Goal: Task Accomplishment & Management: Manage account settings

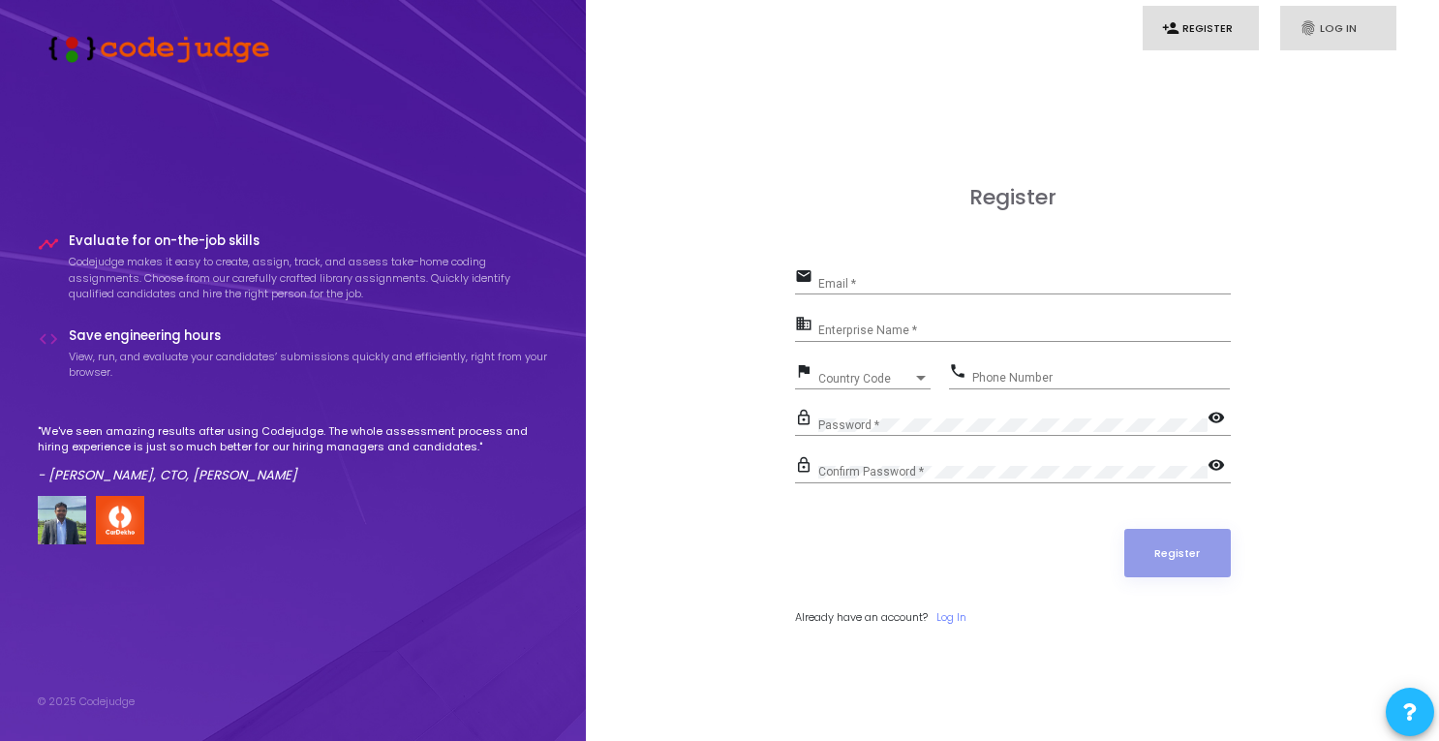
click at [1321, 28] on link "fingerprint Log In" at bounding box center [1338, 29] width 116 height 46
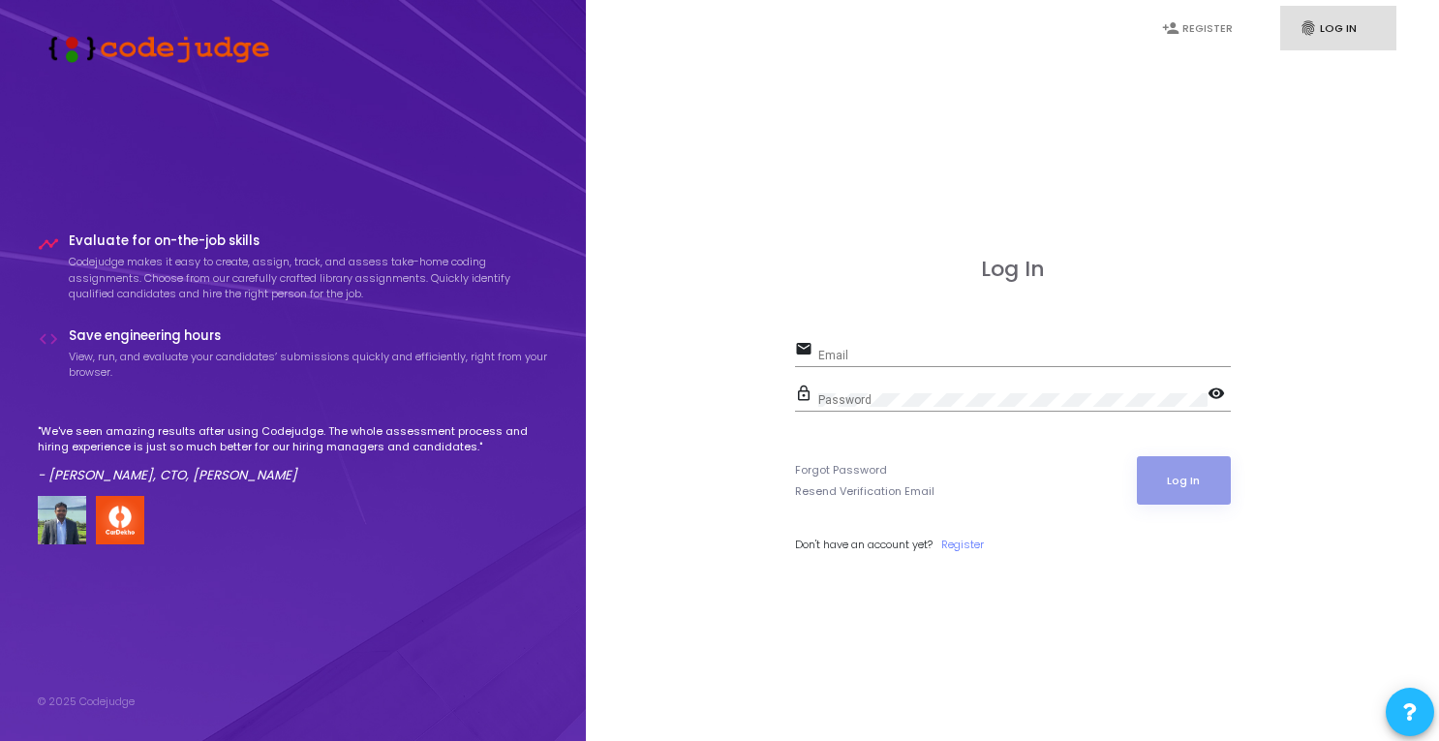
click at [1098, 371] on div "email Email" at bounding box center [1013, 358] width 436 height 45
click at [1096, 371] on div "email Email" at bounding box center [1013, 358] width 436 height 45
click at [818, 353] on input "Email" at bounding box center [1024, 356] width 413 height 14
type input "[EMAIL_ADDRESS][DOMAIN_NAME]"
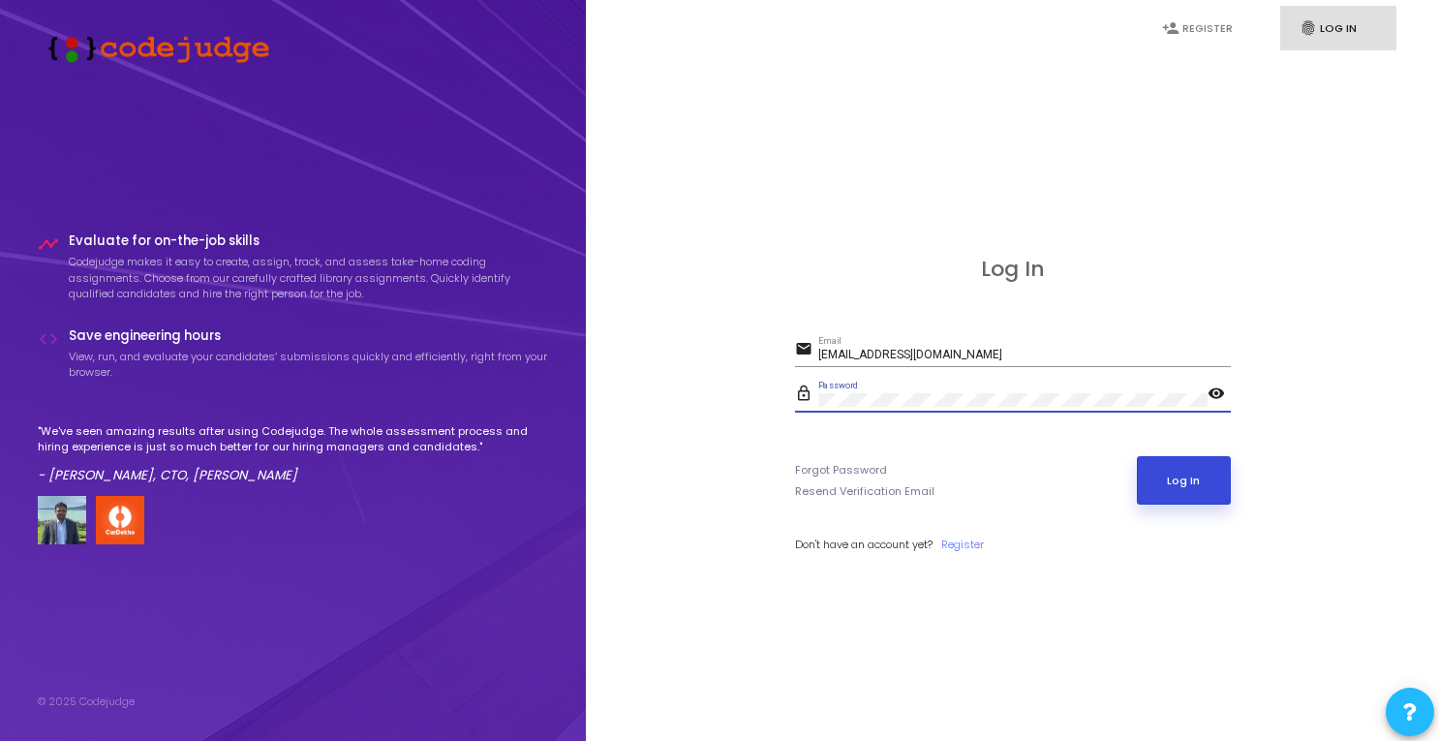
click at [1203, 487] on button "Log In" at bounding box center [1184, 480] width 94 height 48
click at [1178, 470] on button "Log In" at bounding box center [1184, 480] width 94 height 48
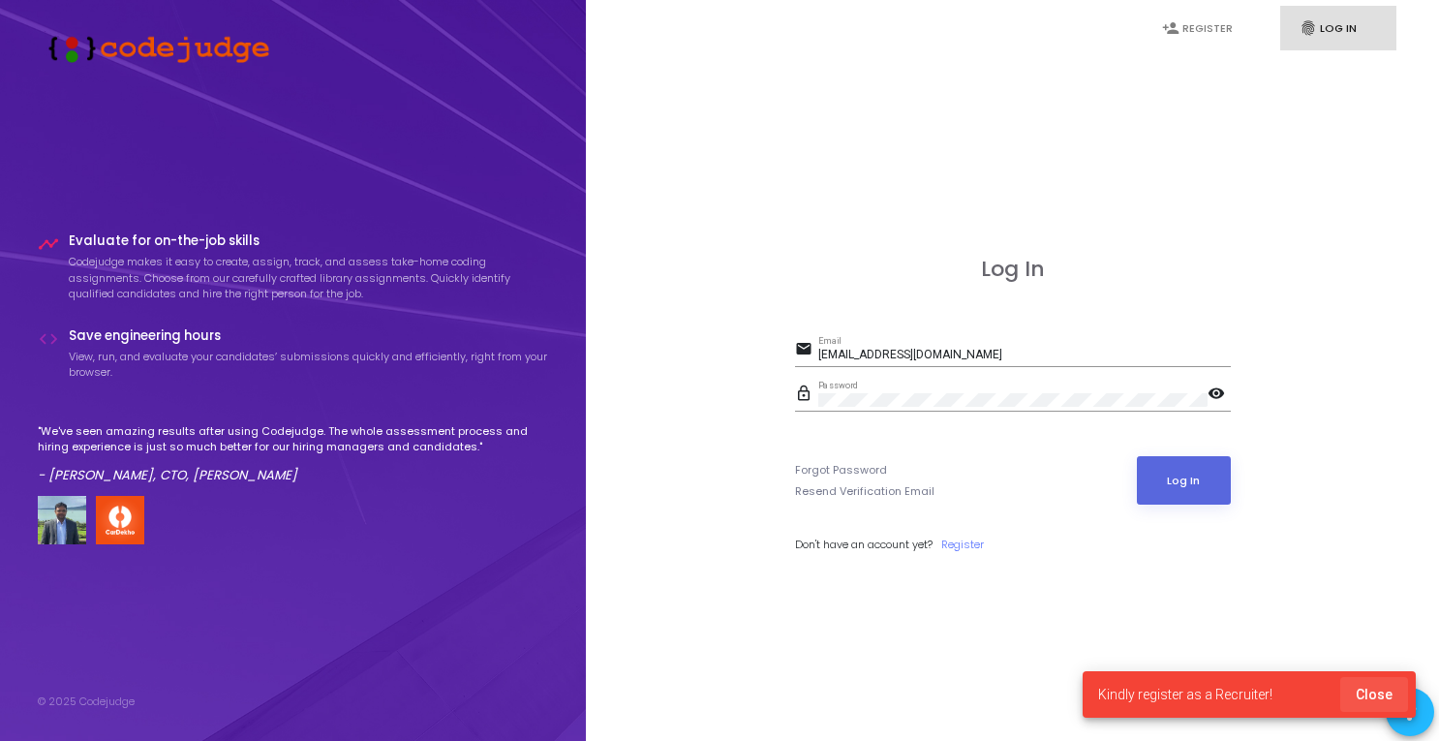
click at [1398, 694] on button "Close" at bounding box center [1374, 694] width 68 height 35
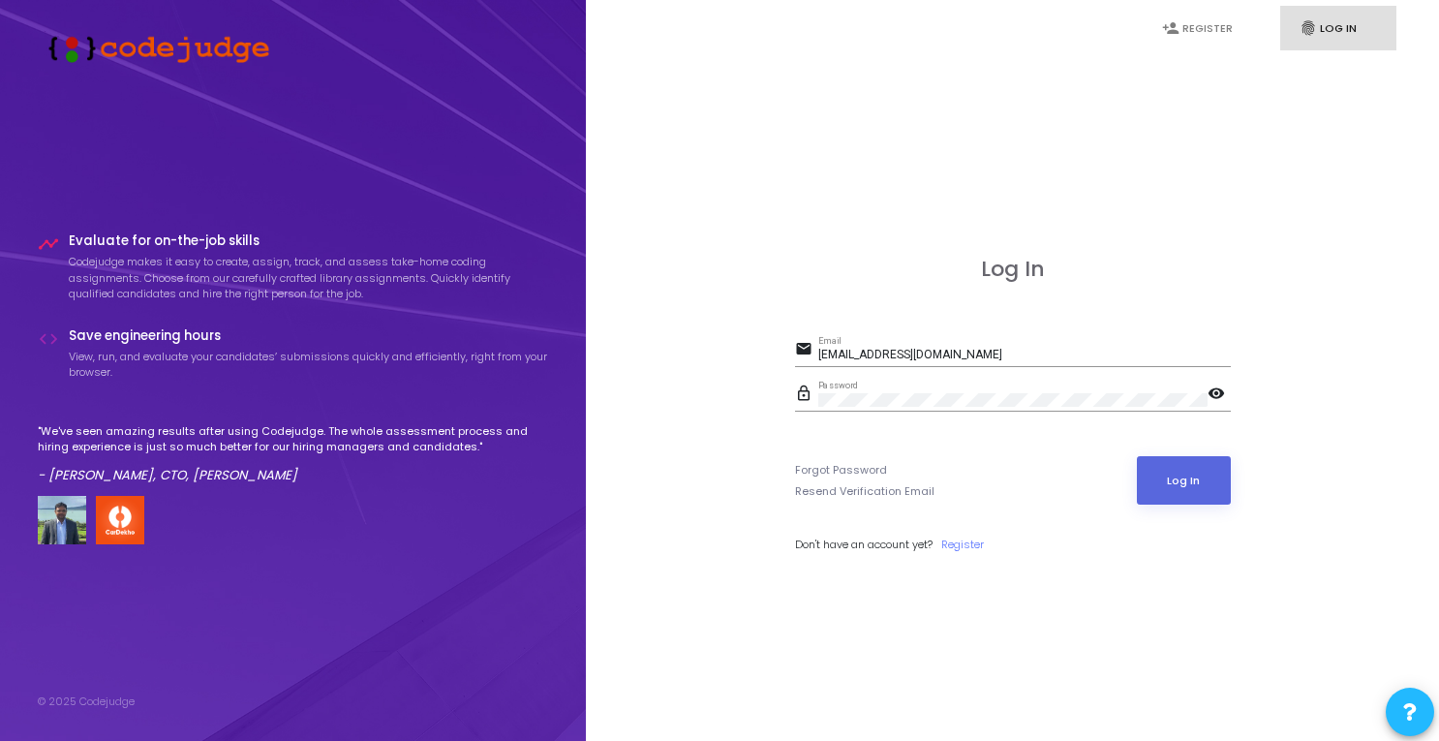
click at [1212, 396] on mat-icon "visibility" at bounding box center [1219, 394] width 23 height 23
click at [1200, 34] on link "person_add Register" at bounding box center [1201, 29] width 116 height 46
